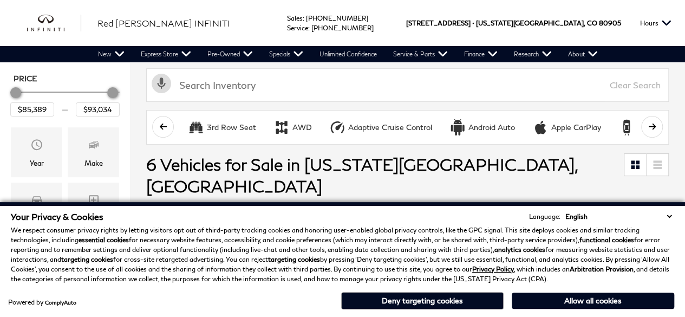
scroll to position [141, 0]
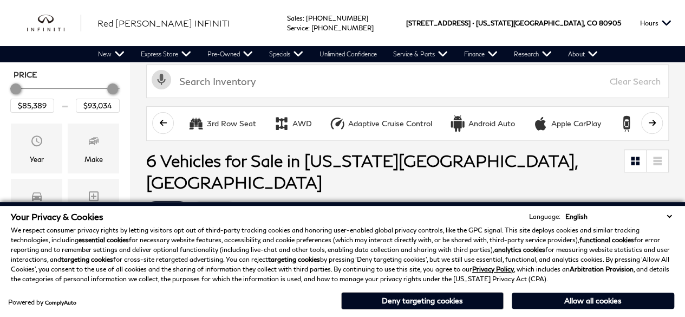
drag, startPoint x: 689, startPoint y: 49, endPoint x: 689, endPoint y: 75, distance: 26.0
click at [668, 216] on select "English Spanish / Español English / [GEOGRAPHIC_DATA] Korean / 한국어 Vietnamese /…" at bounding box center [619, 216] width 112 height 10
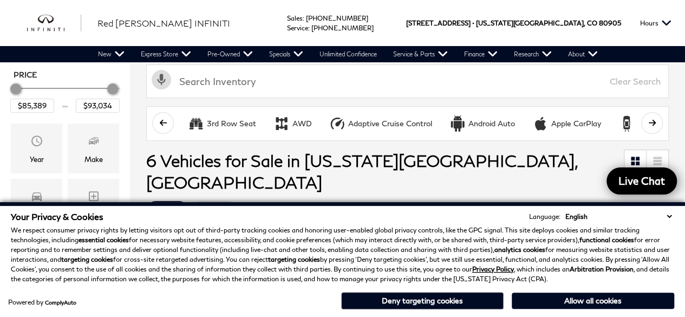
click at [598, 198] on ul "Clear All QX80" at bounding box center [407, 210] width 523 height 24
click at [590, 293] on button "Allow all cookies" at bounding box center [593, 301] width 163 height 16
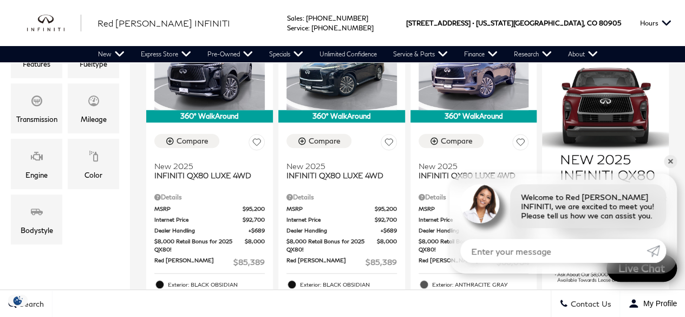
scroll to position [0, 0]
click at [666, 165] on link "✕" at bounding box center [670, 161] width 13 height 13
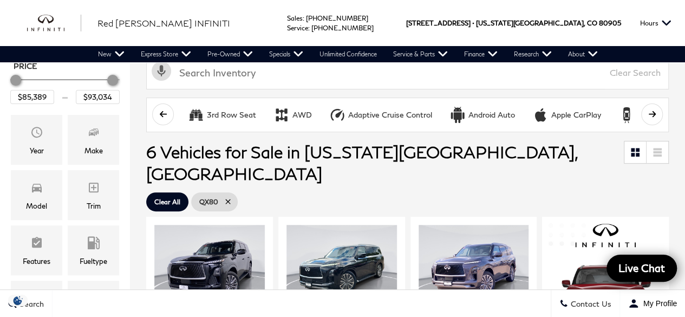
scroll to position [161, 0]
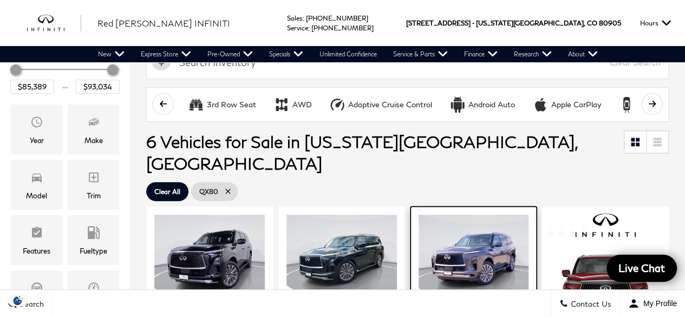
click at [478, 230] on img at bounding box center [474, 256] width 111 height 83
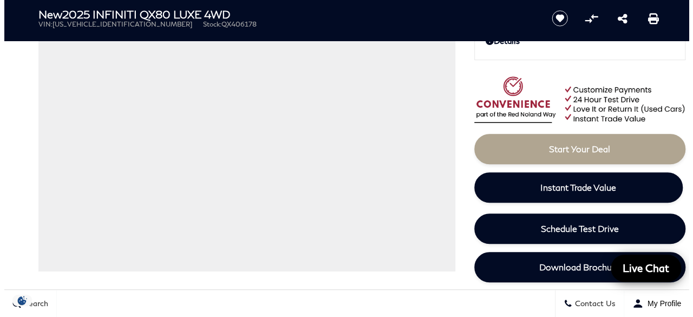
scroll to position [106, 0]
